Goal: Information Seeking & Learning: Check status

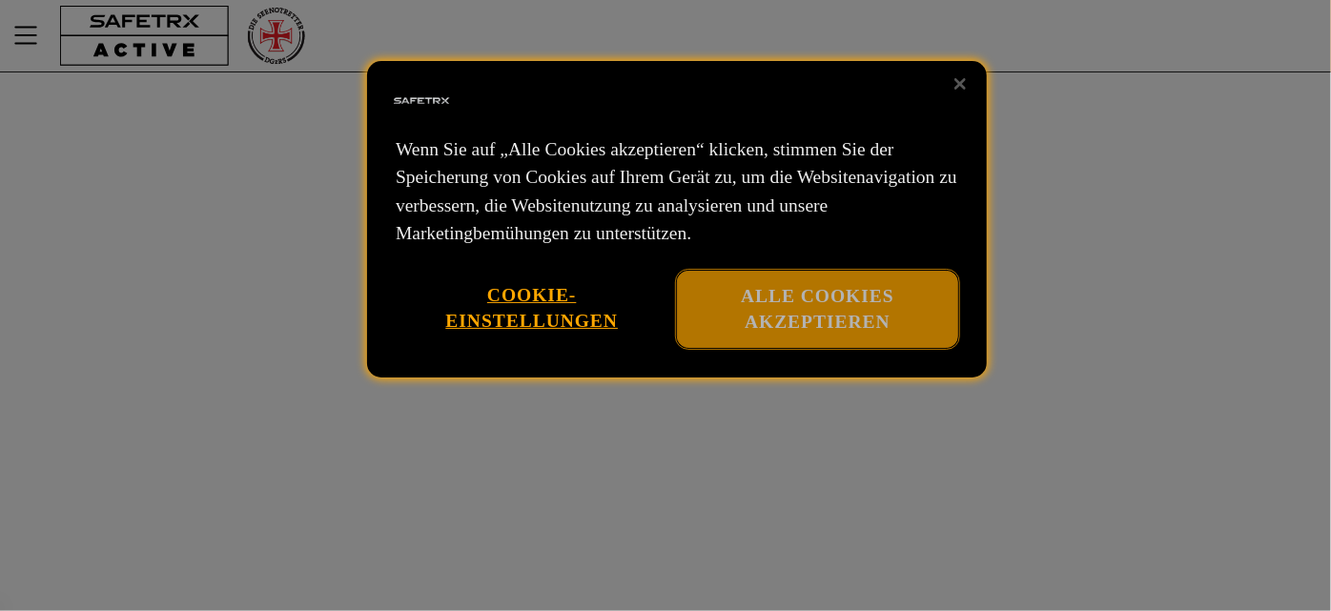
click at [858, 293] on font "Alle Cookies akzeptieren" at bounding box center [817, 309] width 153 height 46
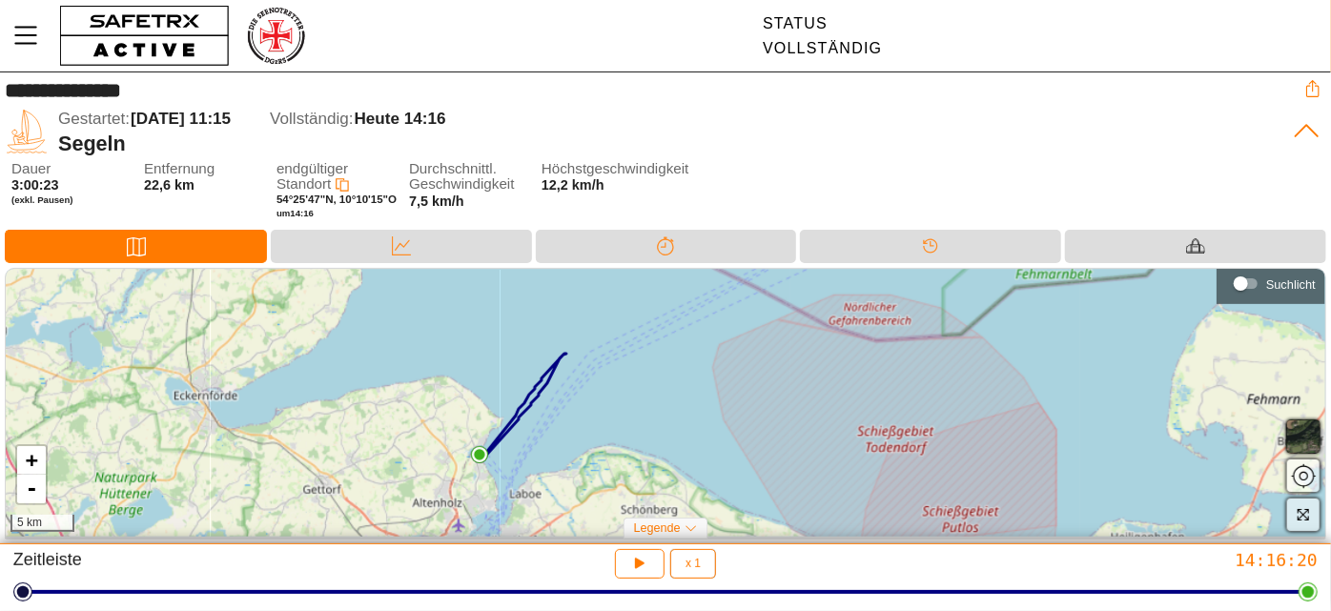
drag, startPoint x: 554, startPoint y: 411, endPoint x: 485, endPoint y: 404, distance: 69.0
click at [485, 404] on div "+ - 5 km" at bounding box center [665, 403] width 1319 height 269
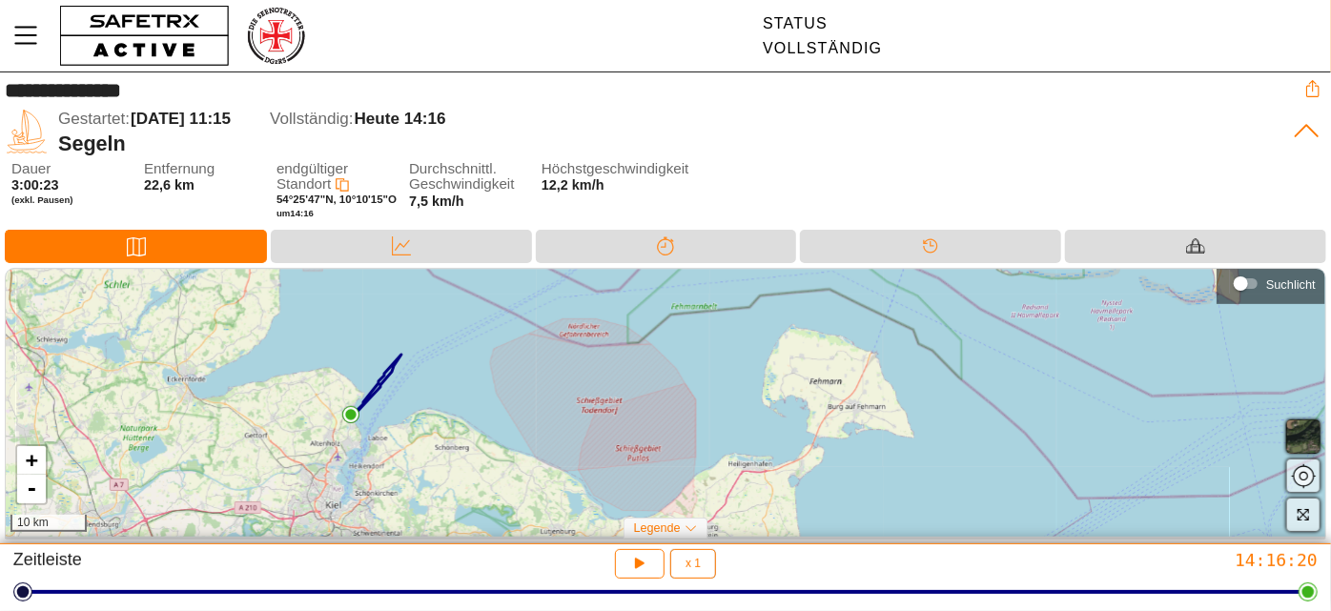
drag, startPoint x: 604, startPoint y: 414, endPoint x: 405, endPoint y: 406, distance: 199.4
click at [405, 406] on div "+ - 10 km" at bounding box center [665, 403] width 1319 height 269
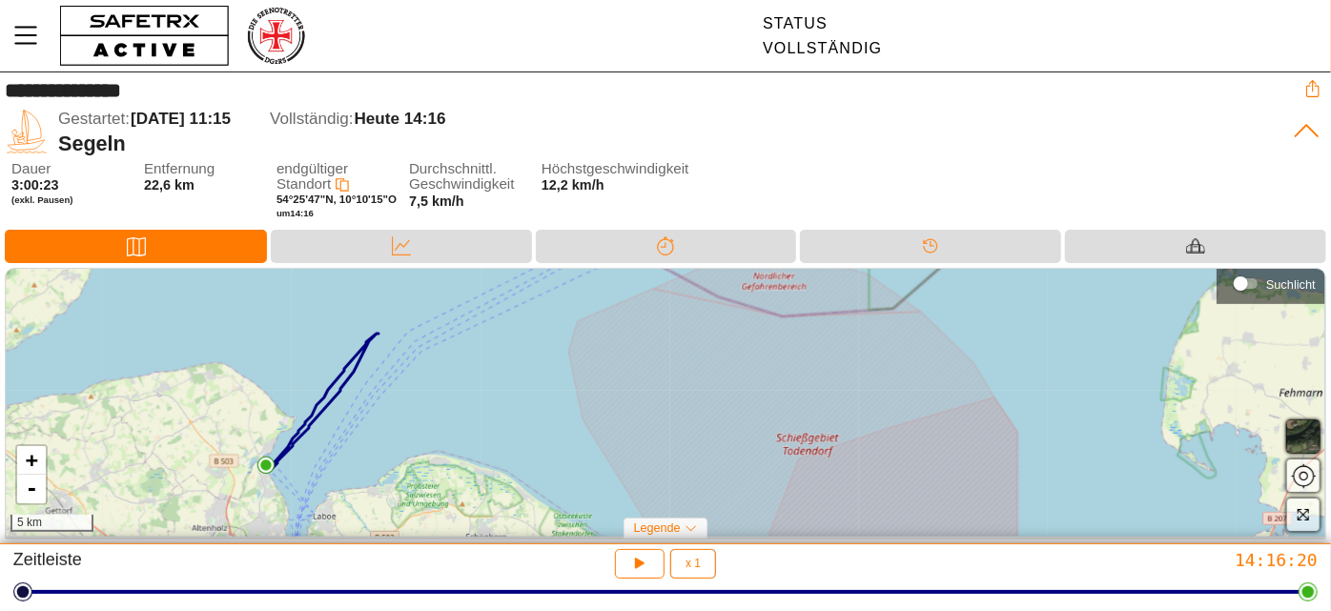
drag, startPoint x: 424, startPoint y: 409, endPoint x: 448, endPoint y: 415, distance: 24.5
click at [448, 415] on div "+ - 5 km" at bounding box center [665, 403] width 1319 height 269
click at [1097, 150] on div "Segeln" at bounding box center [662, 144] width 1209 height 25
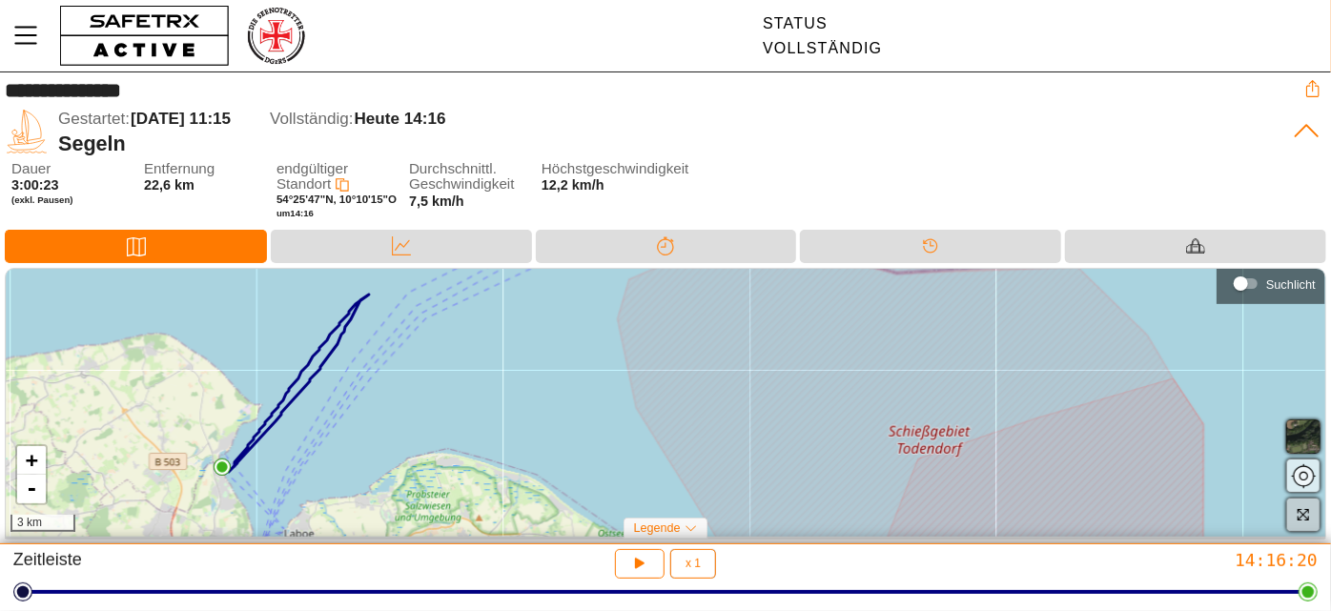
click at [1257, 519] on icon "button" at bounding box center [1303, 514] width 14 height 14
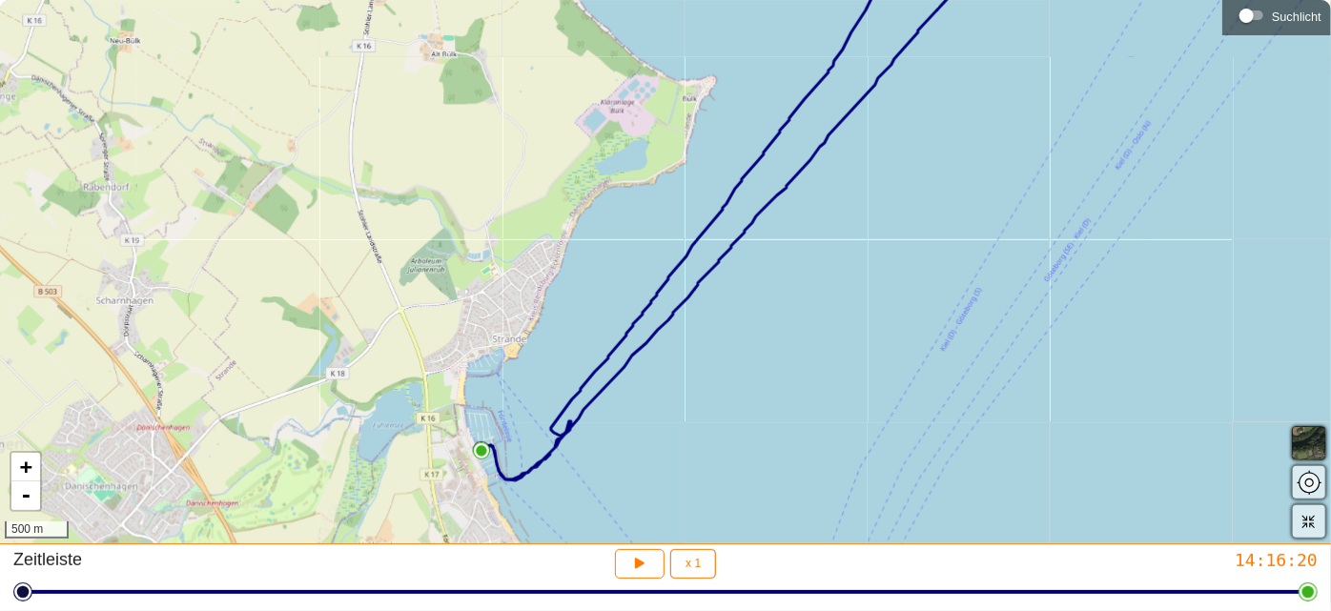
drag, startPoint x: 508, startPoint y: 449, endPoint x: 639, endPoint y: 314, distance: 188.1
click at [639, 313] on div "+ - 500 m" at bounding box center [665, 271] width 1331 height 543
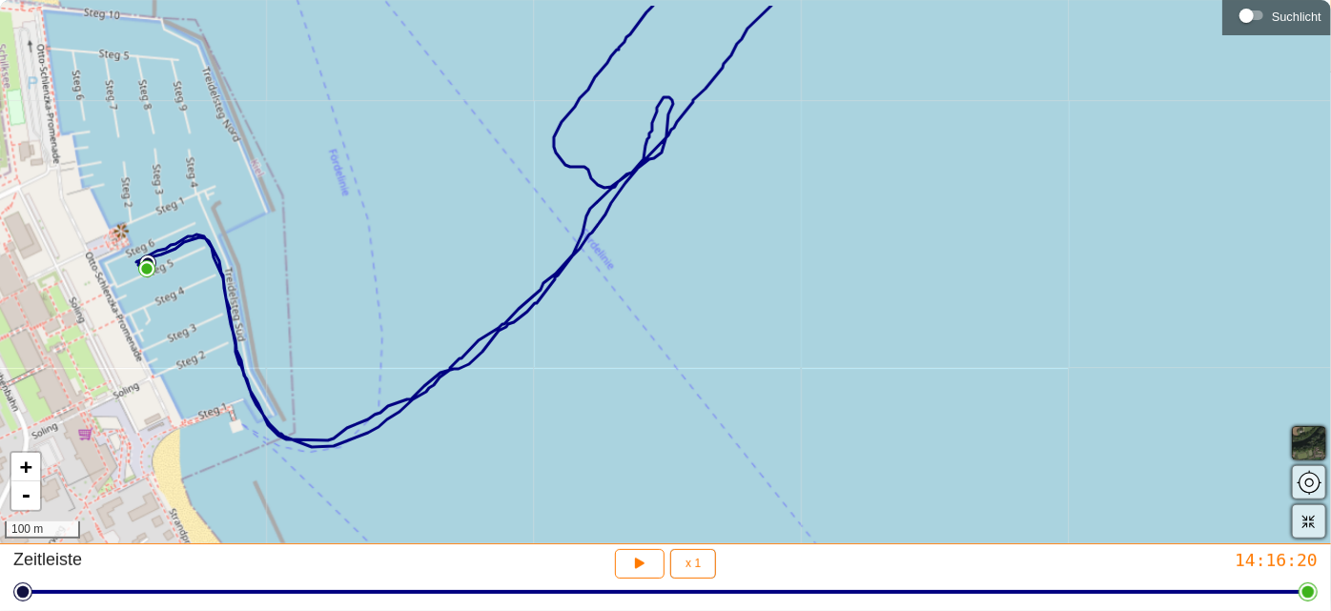
drag, startPoint x: 631, startPoint y: 292, endPoint x: 630, endPoint y: 358, distance: 66.7
click at [630, 358] on div "+ - 100 m" at bounding box center [665, 271] width 1331 height 543
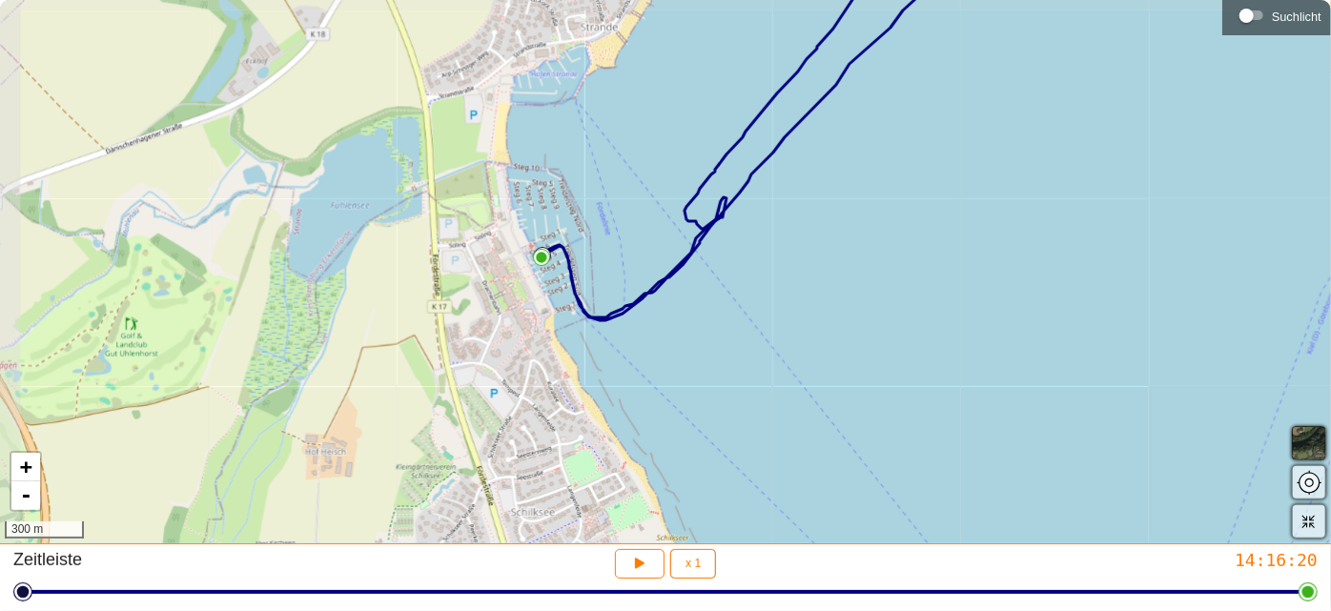
drag, startPoint x: 738, startPoint y: 348, endPoint x: 708, endPoint y: 386, distance: 48.2
click at [717, 383] on div "+ - 300 m" at bounding box center [665, 271] width 1331 height 543
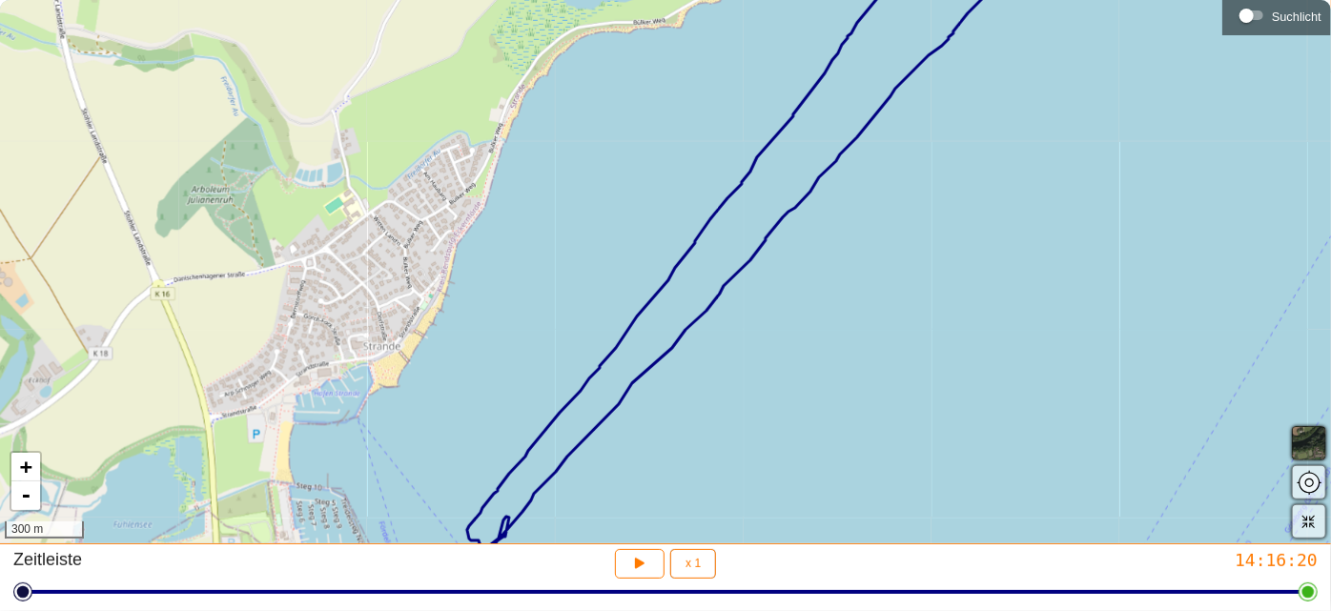
click at [720, 395] on div "+ - 300 m" at bounding box center [665, 271] width 1331 height 543
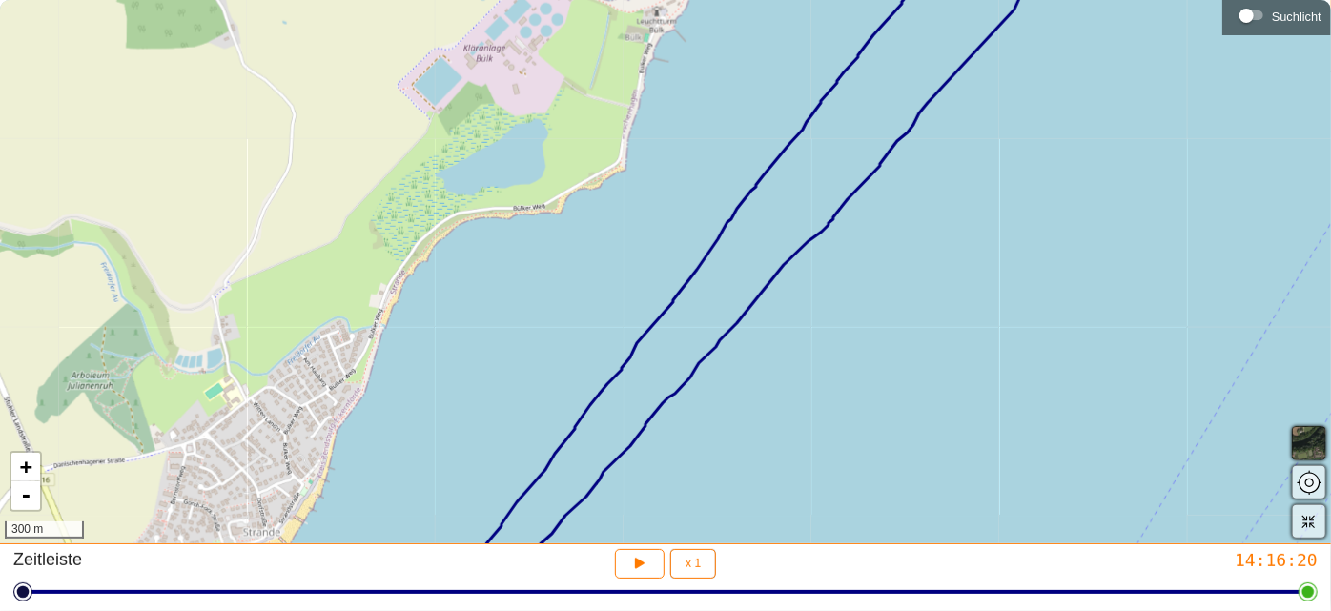
drag, startPoint x: 885, startPoint y: 232, endPoint x: 809, endPoint y: 364, distance: 152.4
click at [810, 364] on div "+ - 300 m" at bounding box center [665, 271] width 1331 height 543
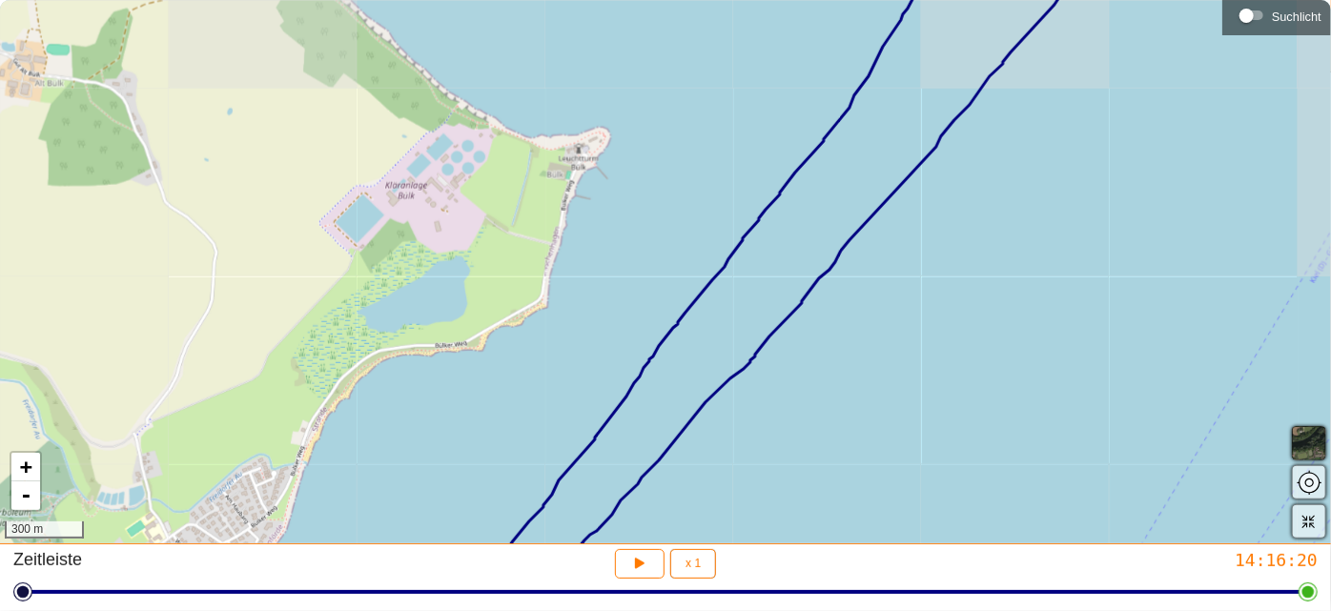
drag, startPoint x: 938, startPoint y: 266, endPoint x: 858, endPoint y: 368, distance: 129.7
click at [859, 368] on div "+ - 300 m" at bounding box center [665, 271] width 1331 height 543
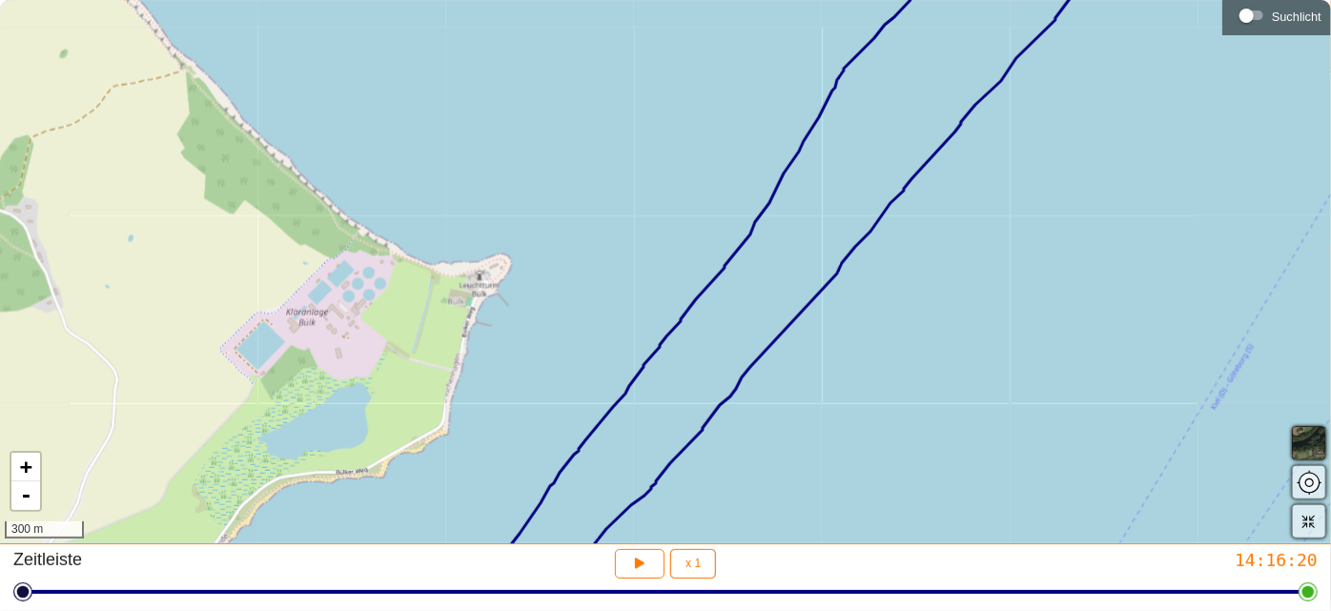
drag, startPoint x: 900, startPoint y: 375, endPoint x: 888, endPoint y: 383, distance: 15.1
click at [878, 393] on div "+ - 300 m" at bounding box center [665, 271] width 1331 height 543
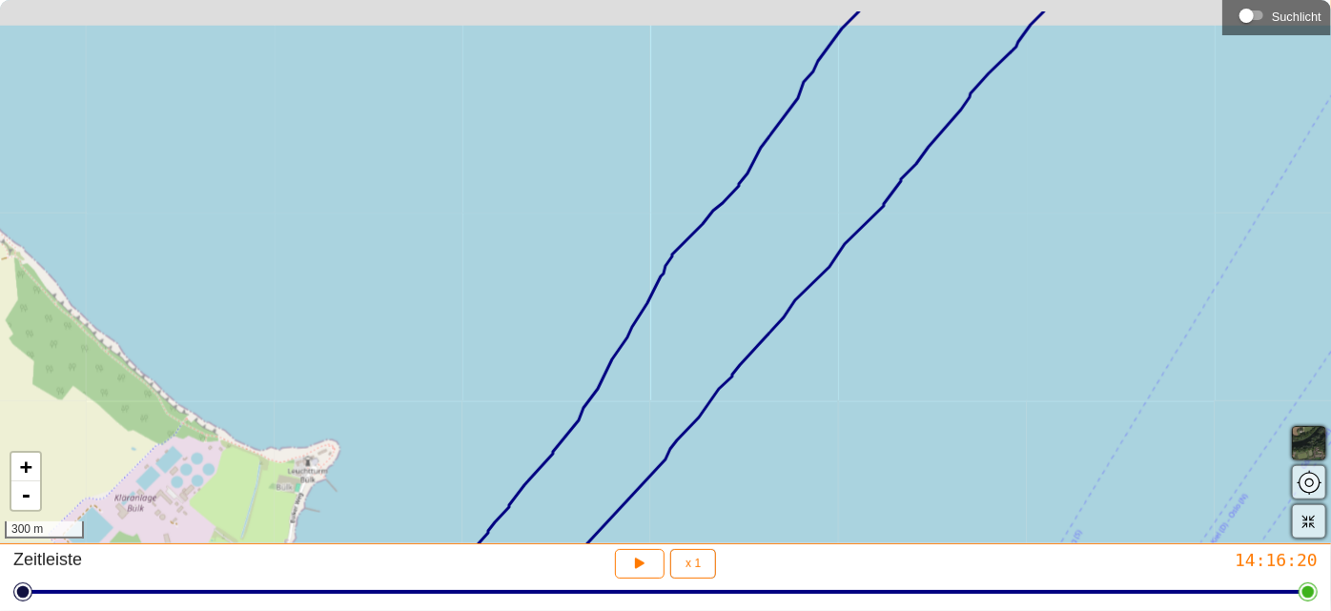
click at [885, 342] on div "+ - 300 m" at bounding box center [665, 271] width 1331 height 543
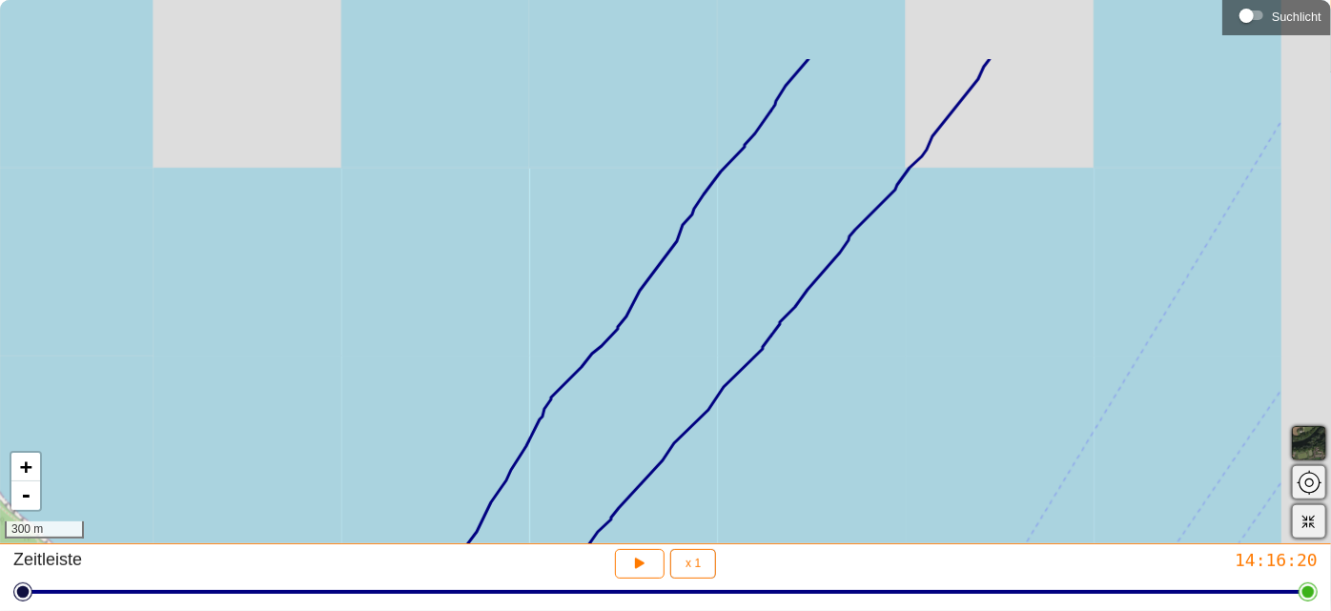
drag, startPoint x: 940, startPoint y: 332, endPoint x: 915, endPoint y: 378, distance: 52.9
click at [911, 383] on div "+ - 300 m" at bounding box center [665, 271] width 1331 height 543
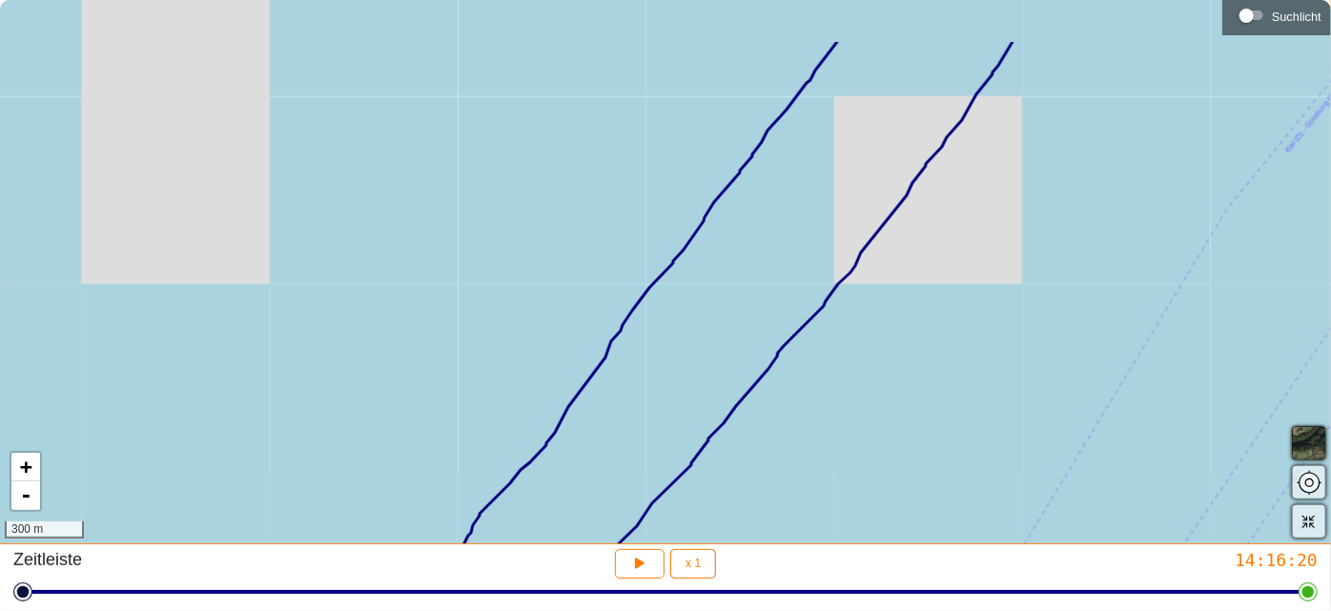
drag, startPoint x: 968, startPoint y: 347, endPoint x: 953, endPoint y: 368, distance: 25.4
click at [943, 383] on div "+ - 300 m" at bounding box center [665, 271] width 1331 height 543
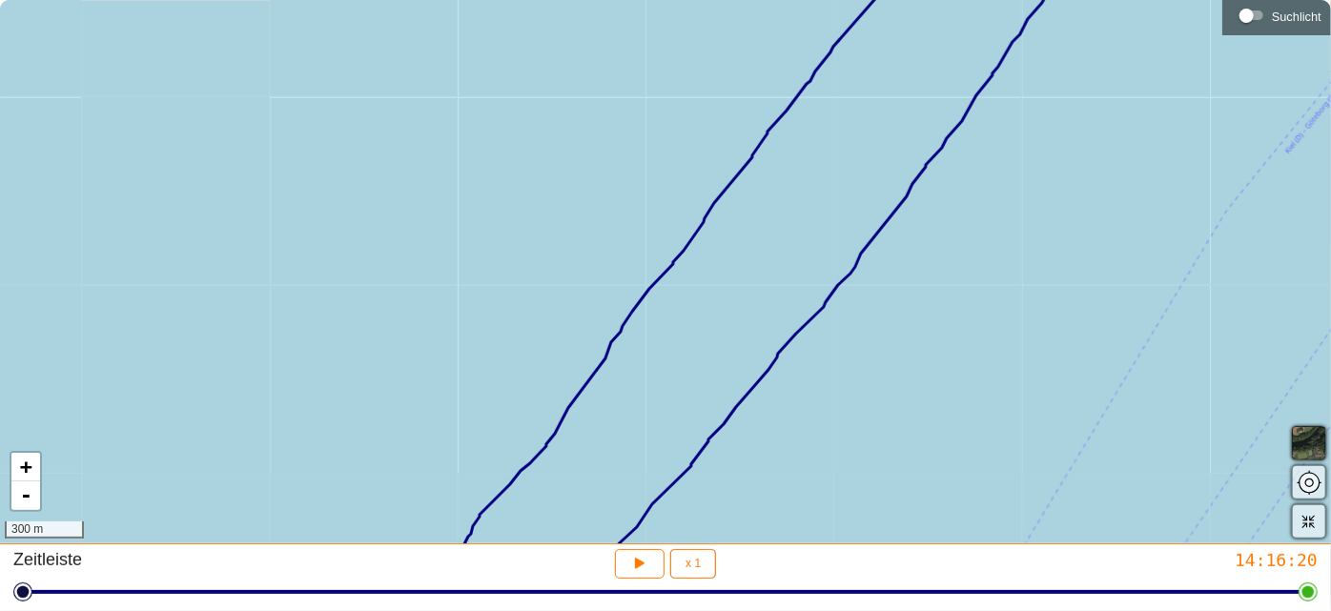
drag, startPoint x: 1012, startPoint y: 335, endPoint x: 966, endPoint y: 385, distance: 68.8
click at [966, 385] on div "+ - 300 m" at bounding box center [665, 271] width 1331 height 543
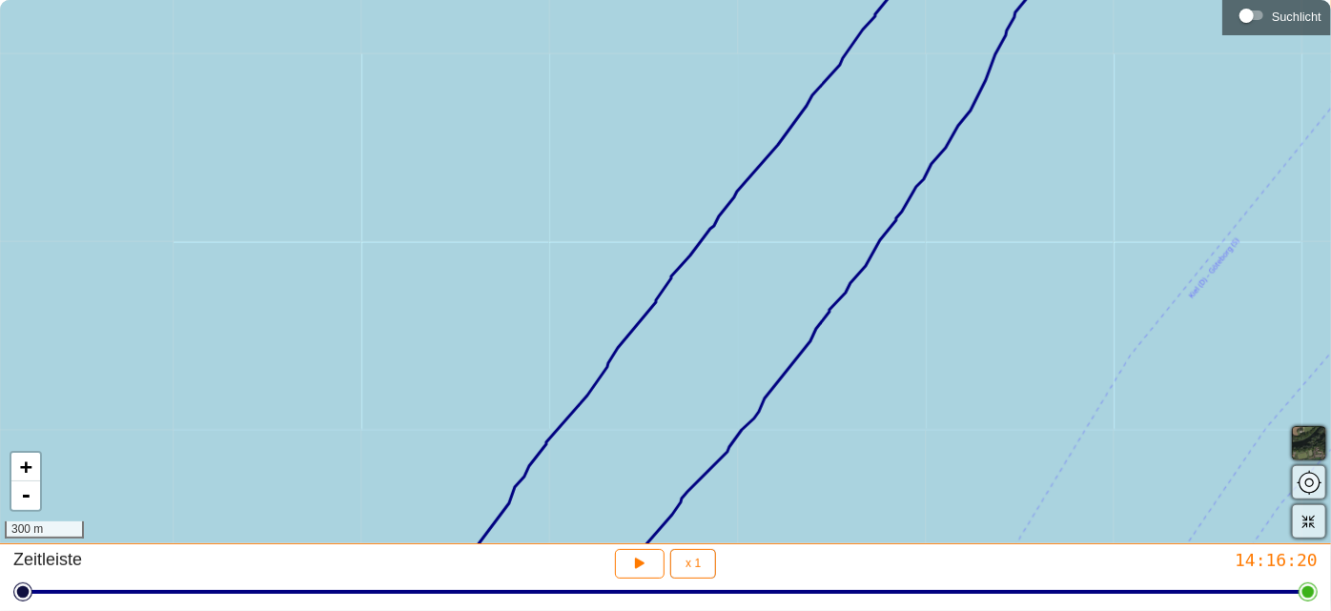
drag, startPoint x: 1045, startPoint y: 236, endPoint x: 850, endPoint y: 426, distance: 271.7
click at [850, 432] on div "+ - 300 m" at bounding box center [665, 271] width 1331 height 543
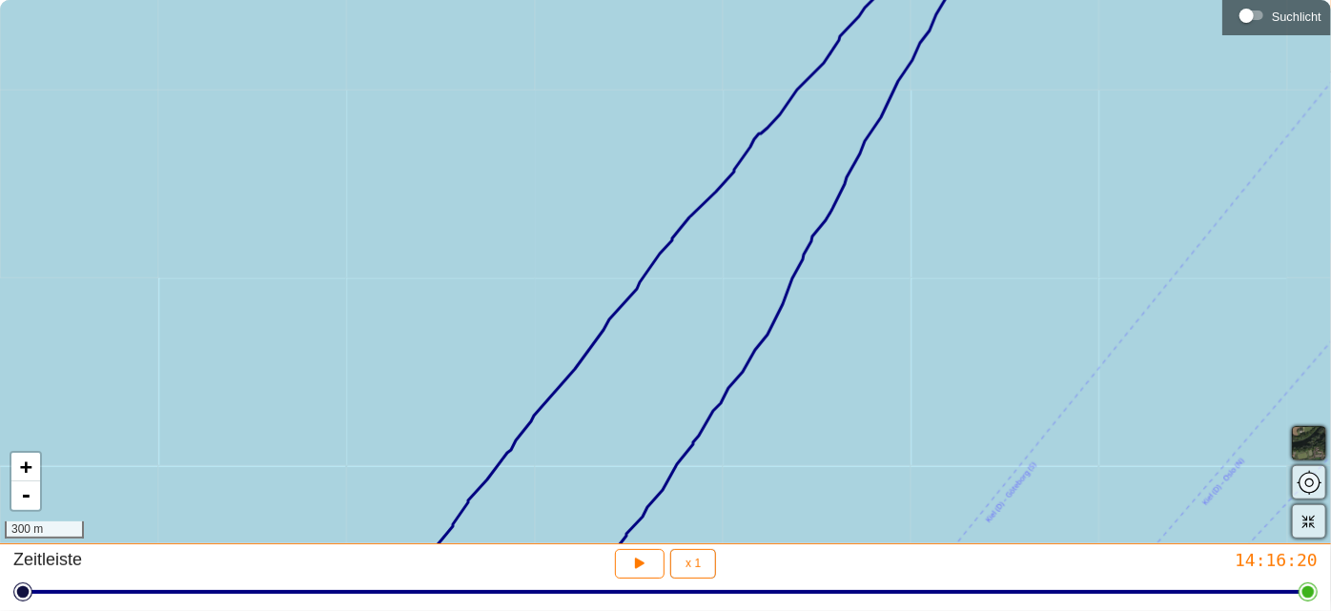
drag, startPoint x: 983, startPoint y: 238, endPoint x: 838, endPoint y: 477, distance: 278.9
click at [838, 477] on div "+ - 300 m" at bounding box center [665, 271] width 1331 height 543
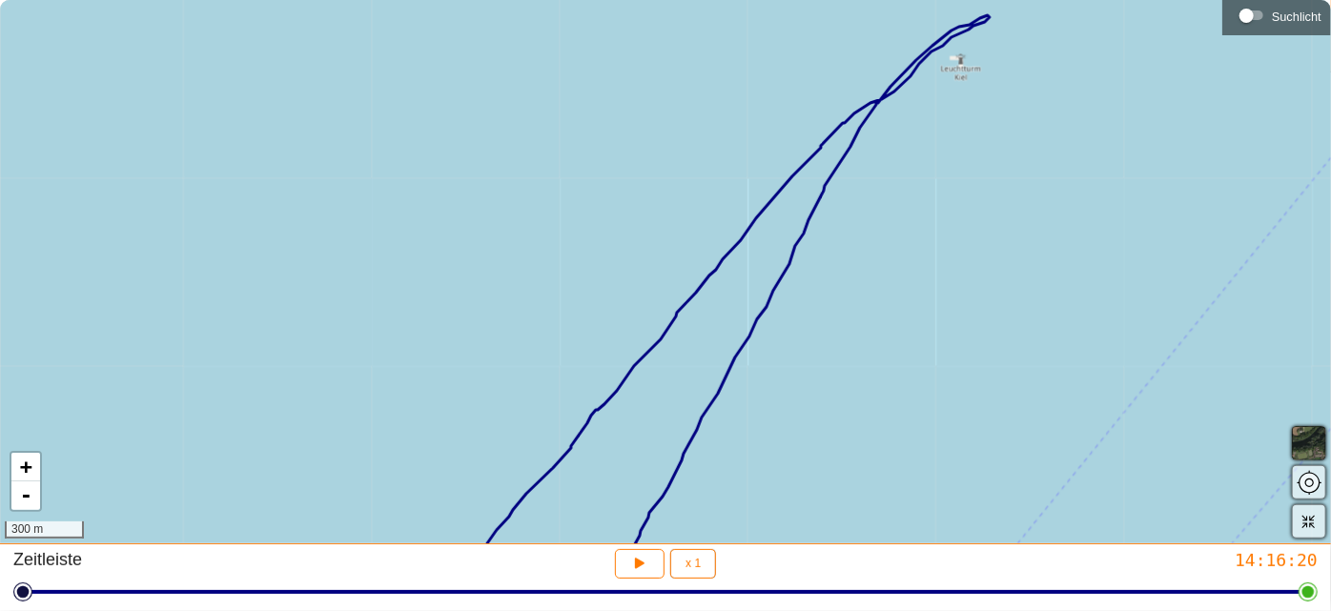
drag, startPoint x: 1034, startPoint y: 255, endPoint x: 973, endPoint y: 386, distance: 144.2
click at [973, 386] on div "+ - 300 m" at bounding box center [665, 271] width 1331 height 543
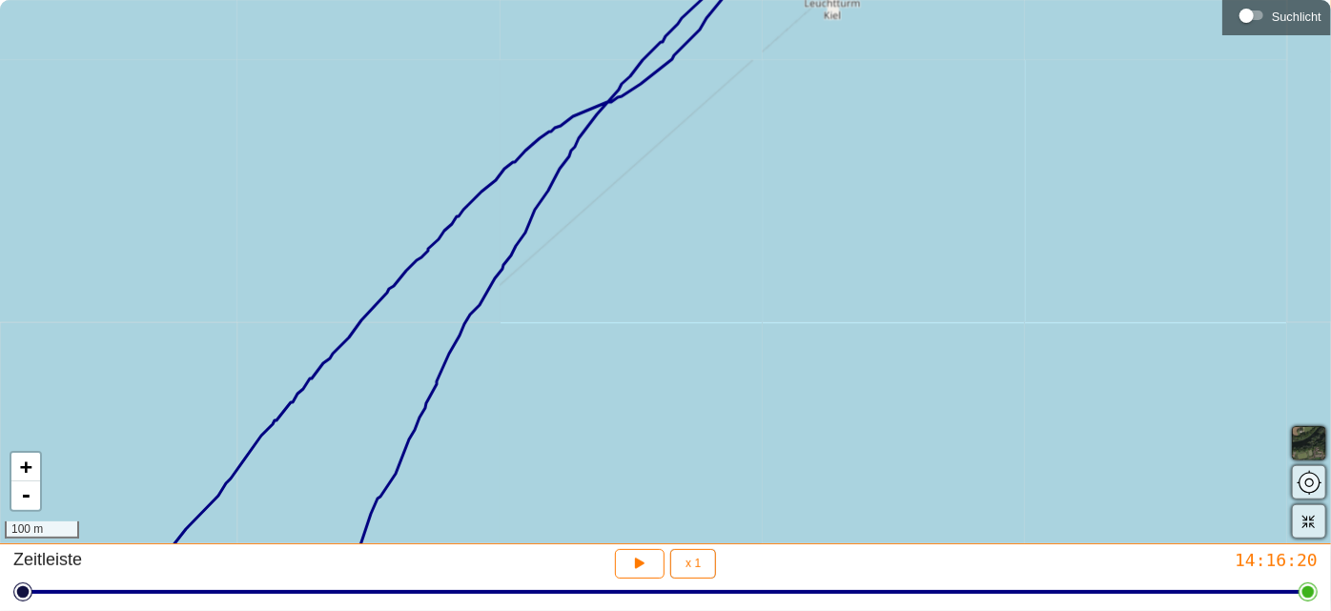
drag, startPoint x: 886, startPoint y: 194, endPoint x: 880, endPoint y: 393, distance: 198.4
click at [880, 393] on div "+ - 100 m" at bounding box center [665, 271] width 1331 height 543
